Goal: Information Seeking & Learning: Find specific fact

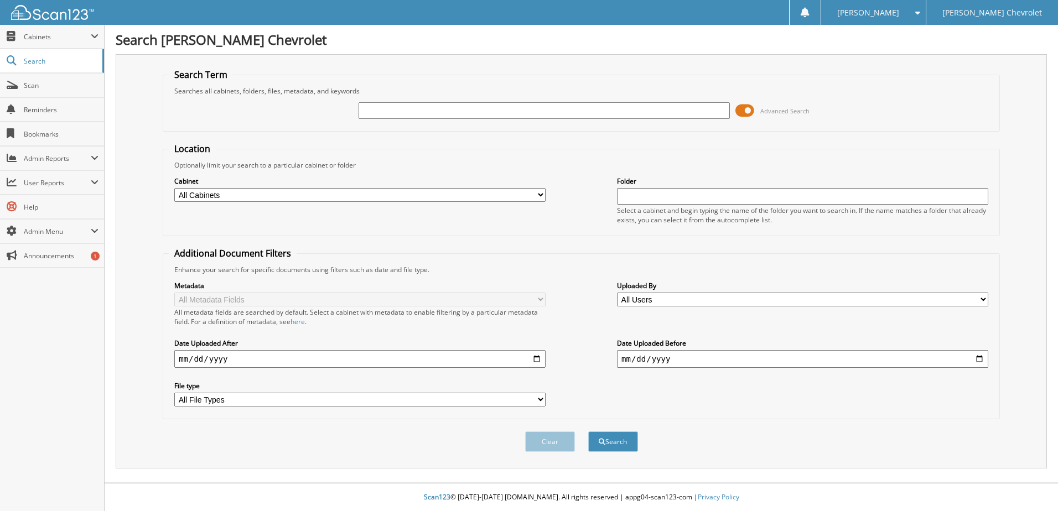
click at [555, 115] on input "text" at bounding box center [543, 110] width 371 height 17
type input "517643"
click at [588, 431] on button "Search" at bounding box center [613, 441] width 50 height 20
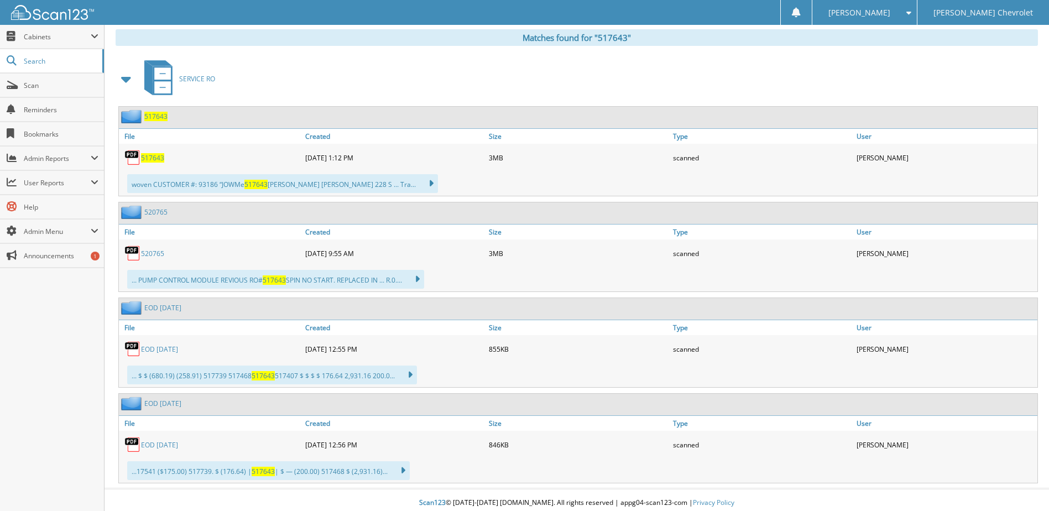
scroll to position [462, 0]
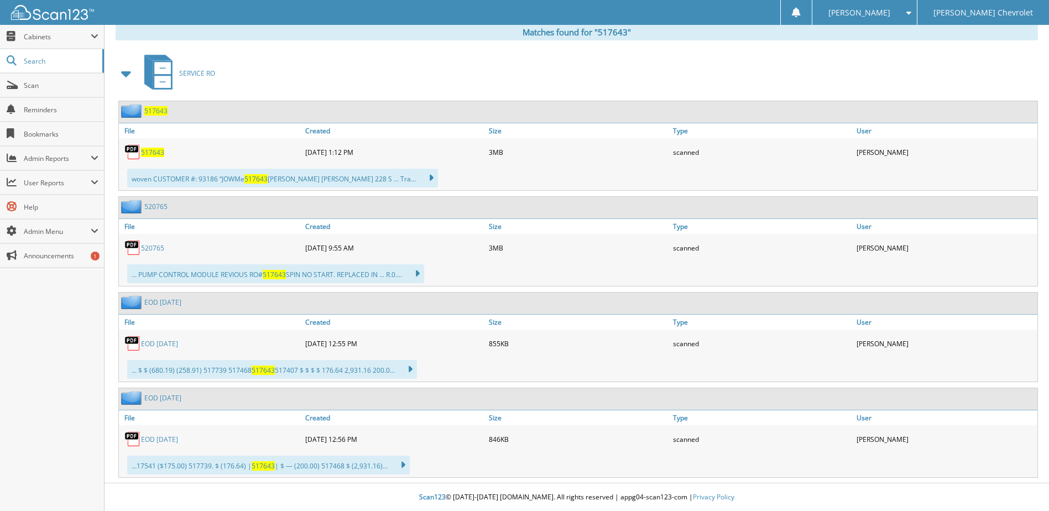
click at [158, 153] on span "517643" at bounding box center [152, 152] width 23 height 9
